Goal: Task Accomplishment & Management: Use online tool/utility

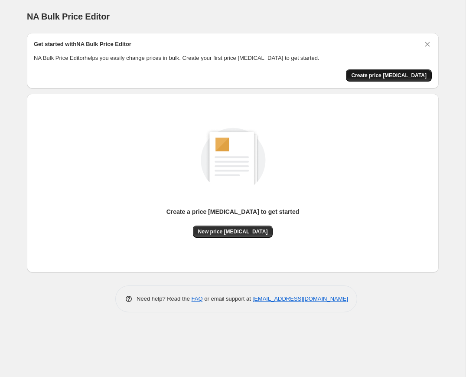
click at [389, 76] on span "Create price change job" at bounding box center [388, 75] width 75 height 7
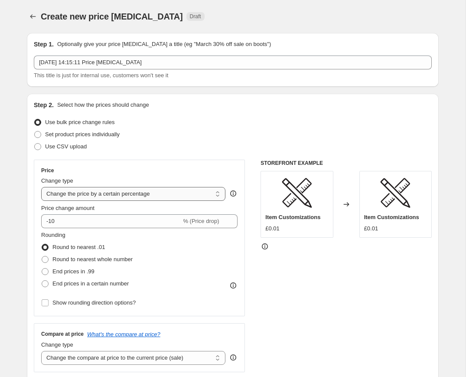
click at [119, 197] on select "Change the price to a certain amount Change the price by a certain amount Chang…" at bounding box center [133, 194] width 184 height 14
select select "by"
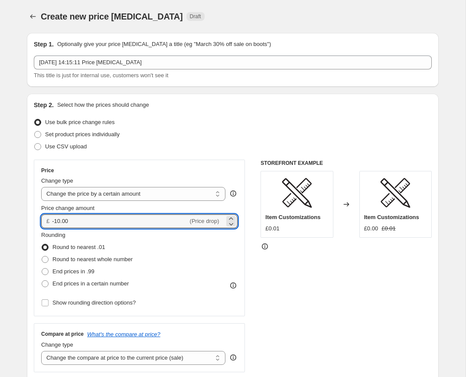
drag, startPoint x: 81, startPoint y: 220, endPoint x: 37, endPoint y: 218, distance: 43.4
click at [37, 218] on div "Price Change type Change the price to a certain amount Change the price by a ce…" at bounding box center [139, 238] width 211 height 156
click at [229, 216] on icon at bounding box center [231, 218] width 9 height 9
click at [215, 222] on span "(Price drop)" at bounding box center [204, 221] width 29 height 7
click at [88, 226] on input "-9.99" at bounding box center [120, 221] width 136 height 14
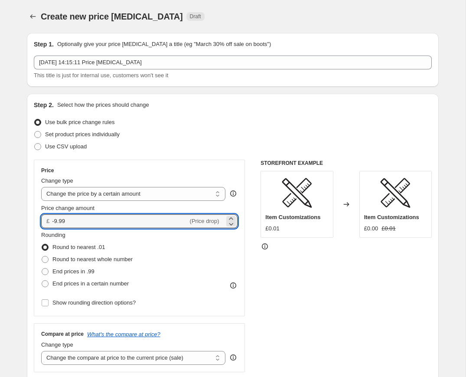
drag, startPoint x: 88, startPoint y: 226, endPoint x: 22, endPoint y: 221, distance: 66.5
type input "10.00"
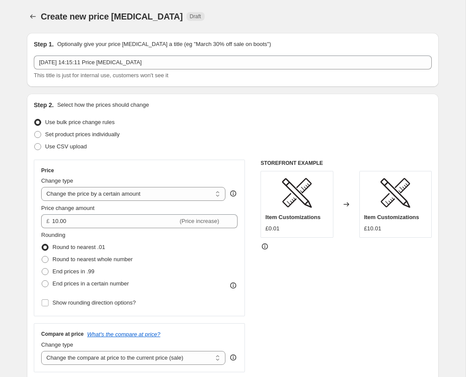
click at [182, 254] on div "Rounding Round to nearest .01 Round to nearest whole number End prices in .99 E…" at bounding box center [139, 260] width 196 height 59
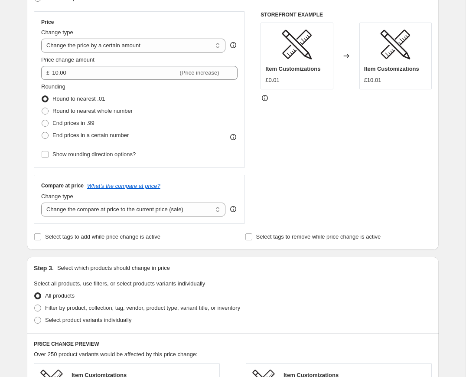
scroll to position [151, 0]
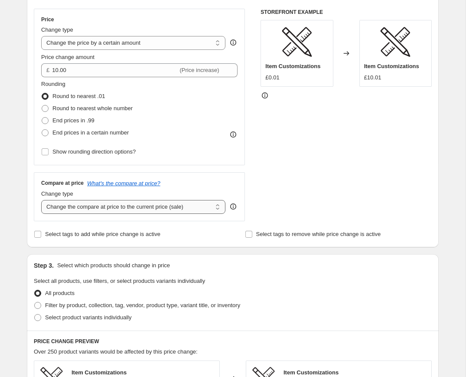
click at [165, 205] on select "Change the compare at price to the current price (sale) Change the compare at p…" at bounding box center [133, 207] width 184 height 14
select select "remove"
click at [41, 314] on span at bounding box center [37, 317] width 7 height 7
click at [35, 314] on input "Select product variants individually" at bounding box center [34, 314] width 0 height 0
radio input "true"
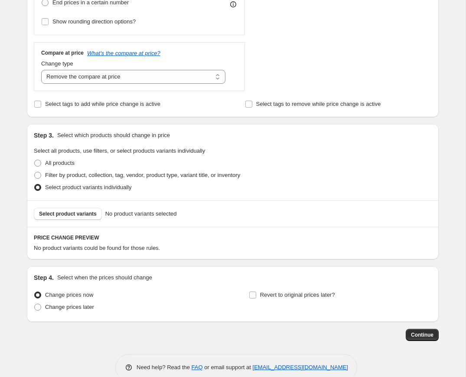
scroll to position [296, 0]
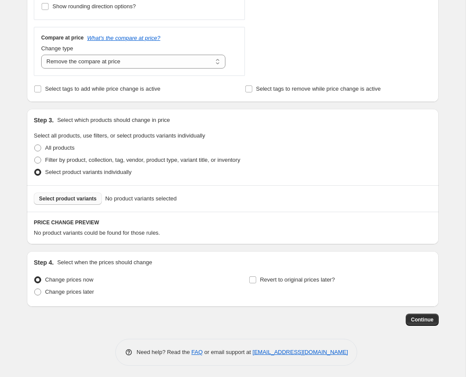
click at [87, 199] on span "Select product variants" at bounding box center [68, 198] width 58 height 7
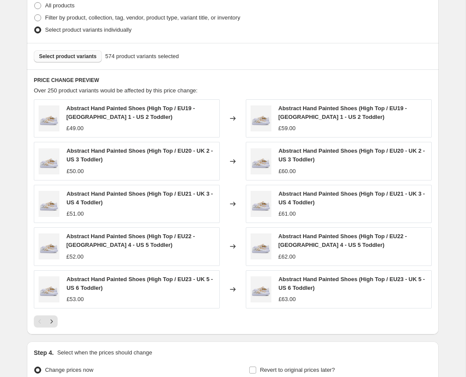
scroll to position [527, 0]
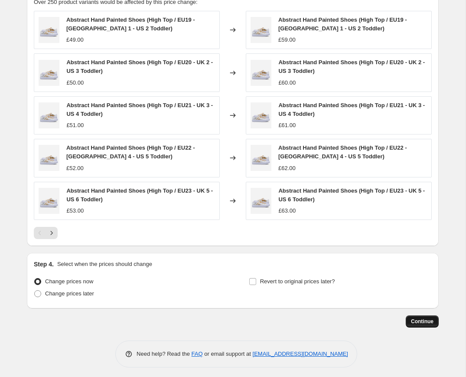
click at [416, 321] on span "Continue" at bounding box center [422, 321] width 23 height 7
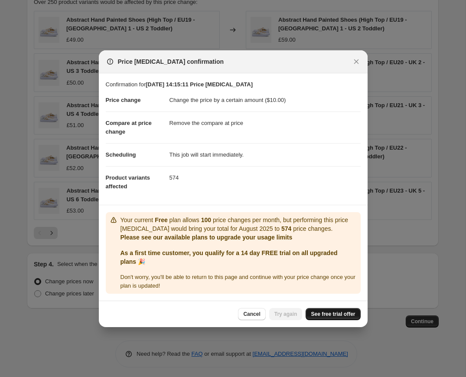
click at [325, 313] on span "See free trial offer" at bounding box center [333, 313] width 44 height 7
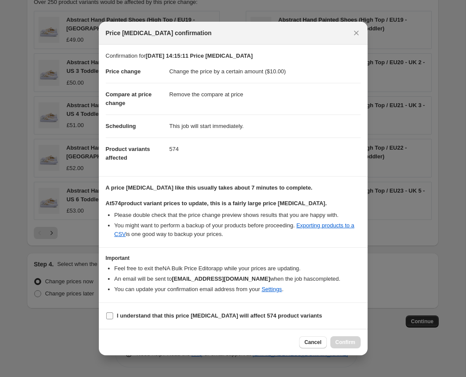
click at [113, 315] on input "I understand that this price change job will affect 574 product variants" at bounding box center [109, 315] width 7 height 7
checkbox input "true"
click at [348, 340] on span "Confirm" at bounding box center [346, 342] width 20 height 7
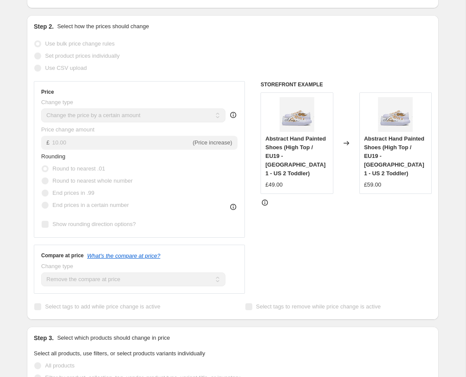
scroll to position [148, 0]
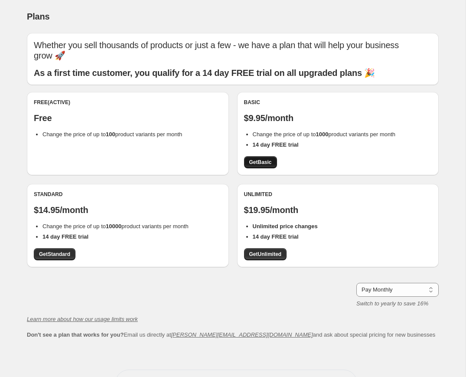
click at [260, 159] on span "Get Basic" at bounding box center [260, 162] width 23 height 7
